Goal: Find specific page/section: Find specific page/section

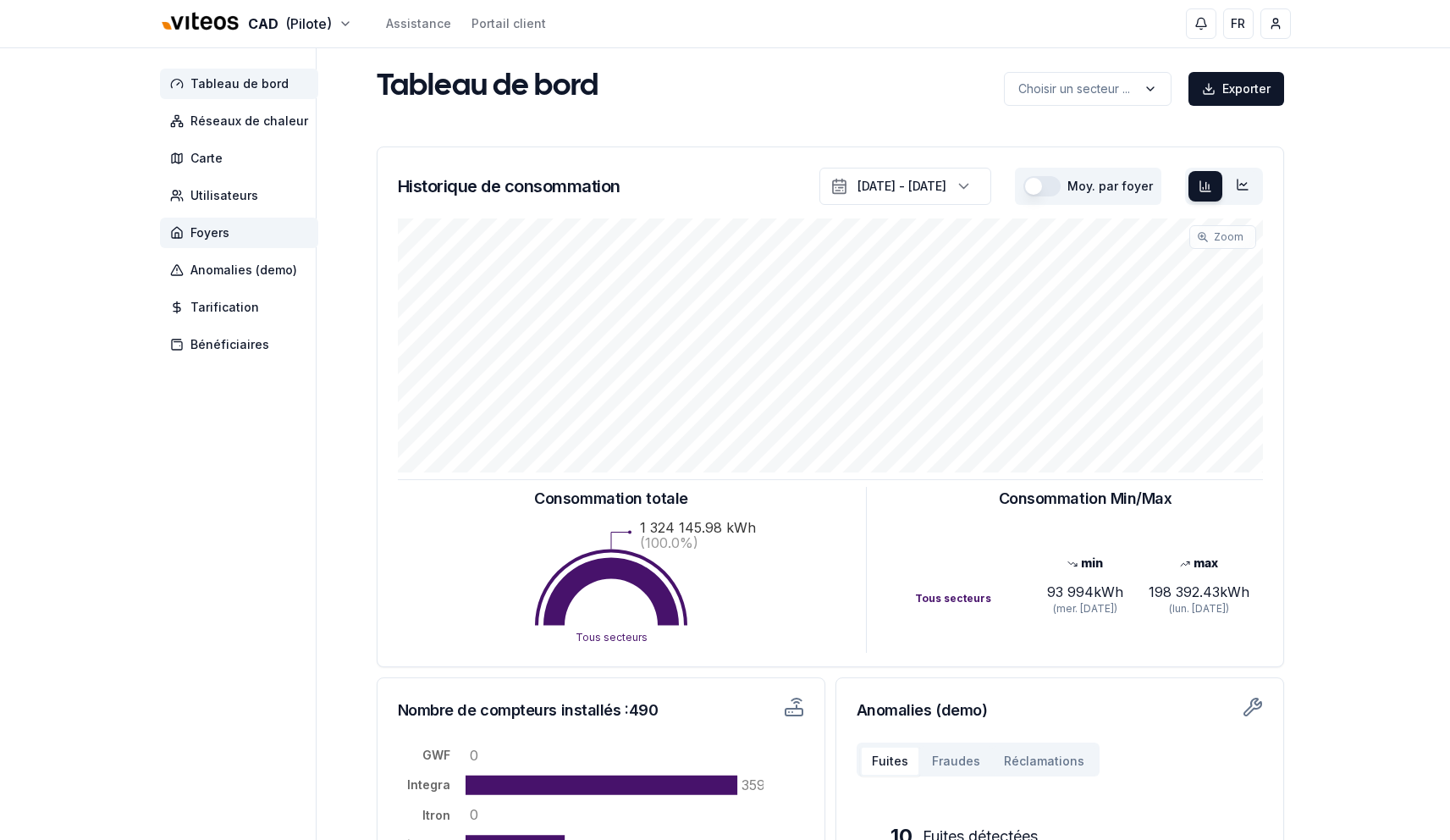
click at [230, 230] on span "Foyers" at bounding box center [238, 233] width 158 height 31
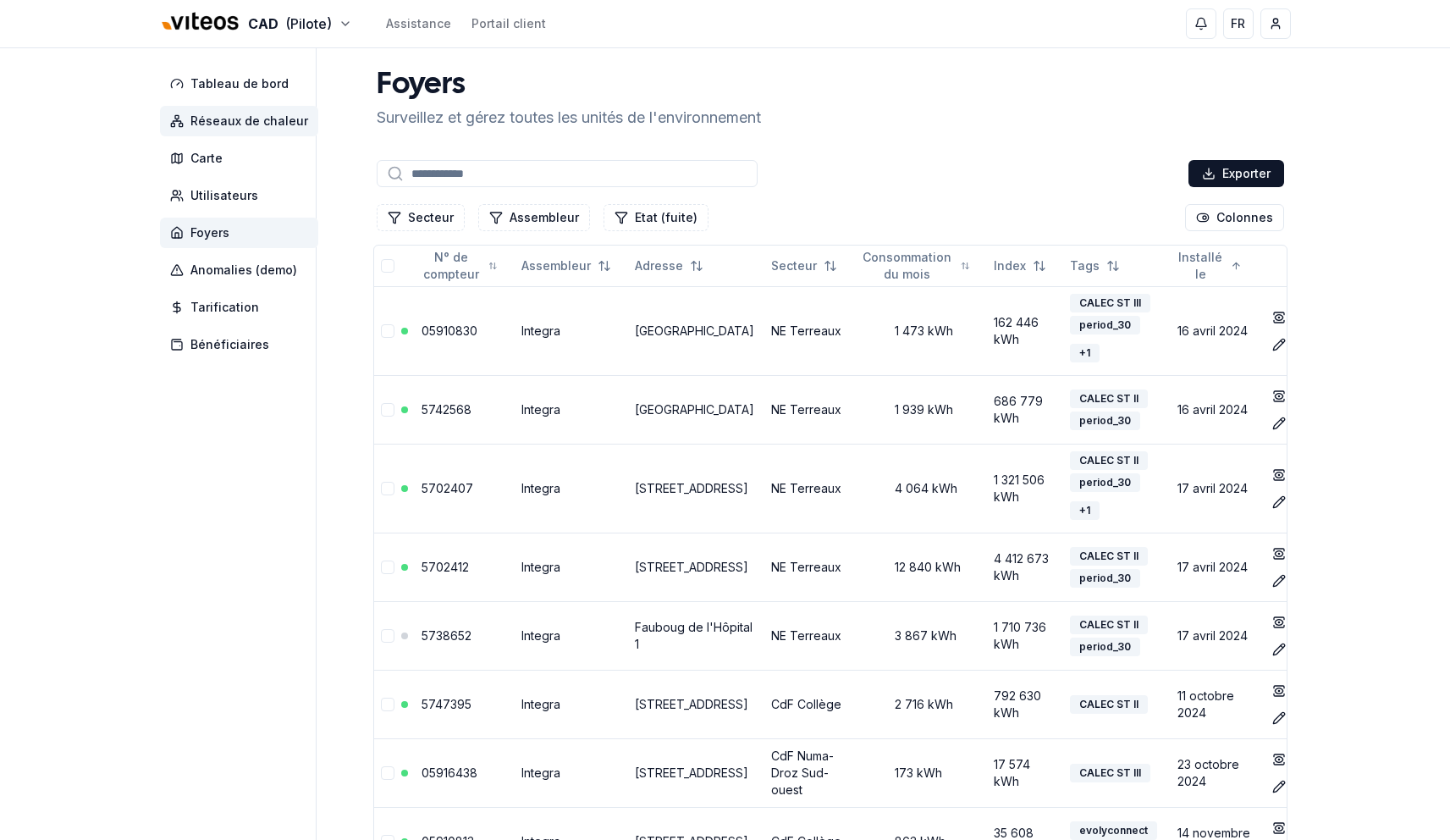
click at [250, 124] on span "Réseaux de chaleur" at bounding box center [249, 121] width 117 height 17
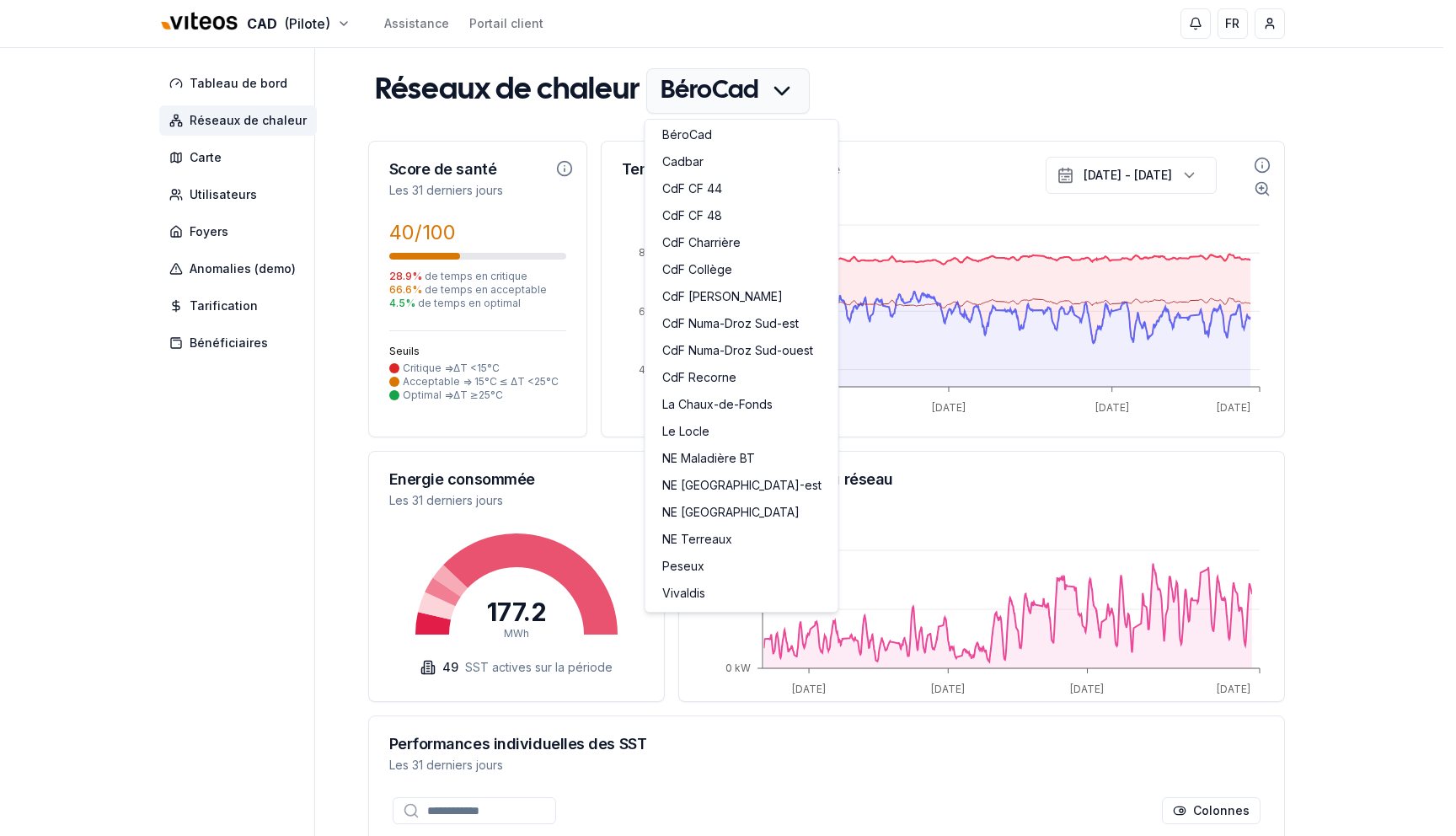
click at [772, 94] on html "CAD (Pilote) Assistance Portail client FR [PERSON_NAME] - superadmin Tableau de…" at bounding box center [728, 690] width 1456 height 1381
click at [717, 156] on link "Cadbar" at bounding box center [742, 163] width 186 height 27
